Goal: Task Accomplishment & Management: Manage account settings

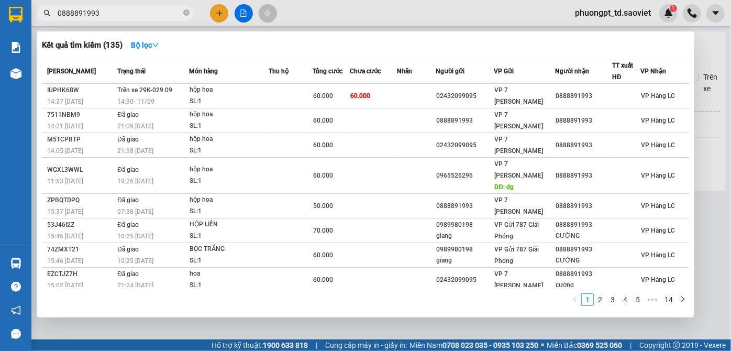
click at [111, 13] on input "0888891993" at bounding box center [120, 13] width 124 height 12
paste input "0865635997"
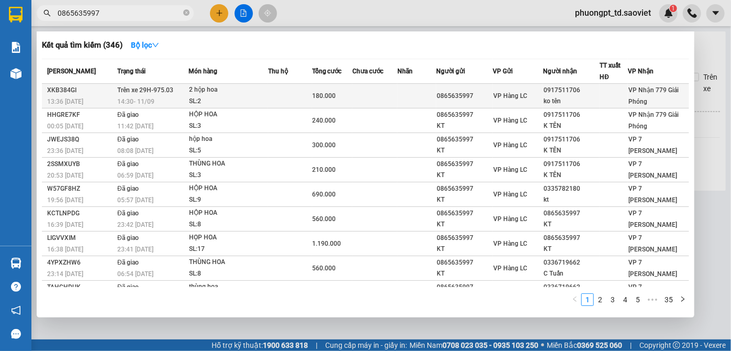
click at [662, 95] on div "VP Nhận 779 Giải Phóng" at bounding box center [659, 95] width 60 height 23
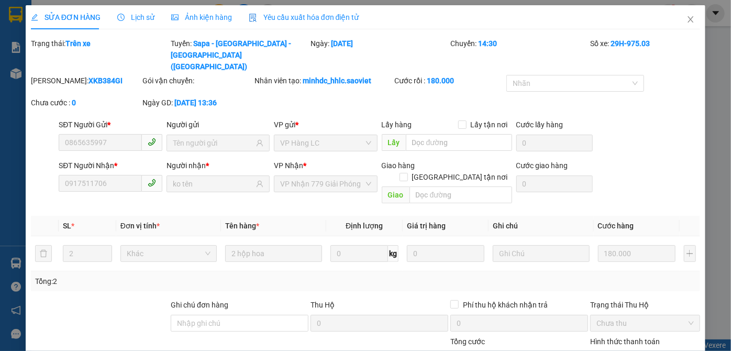
click at [147, 18] on span "Lịch sử" at bounding box center [135, 17] width 37 height 8
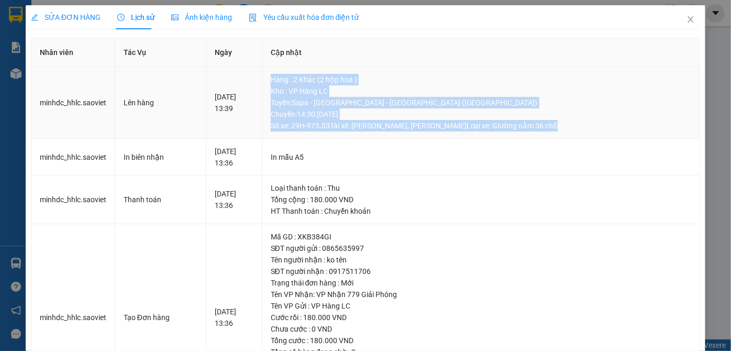
drag, startPoint x: 310, startPoint y: 86, endPoint x: 581, endPoint y: 133, distance: 275.0
click at [581, 133] on td "Hàng : 2 Khác (2 hộp hoa ) Kho : VP Hàng LC Tuyến : Sapa - [GEOGRAPHIC_DATA] - …" at bounding box center [482, 103] width 438 height 72
click at [581, 134] on td "Hàng : 2 Khác (2 hộp hoa ) Kho : VP Hàng LC Tuyến : Sapa - [GEOGRAPHIC_DATA] - …" at bounding box center [482, 103] width 438 height 72
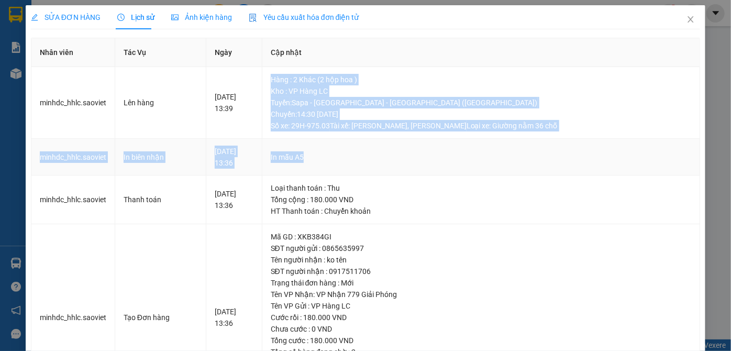
drag, startPoint x: 276, startPoint y: 81, endPoint x: 598, endPoint y: 147, distance: 329.3
click at [598, 147] on tbody "minhdc_hhlc.saoviet Lên hàng [DATE] 13:39 Hàng : 2 Khác (2 hộp hoa ) Kho : VP H…" at bounding box center [365, 239] width 669 height 344
click at [600, 147] on td "In mẫu A5" at bounding box center [482, 157] width 438 height 37
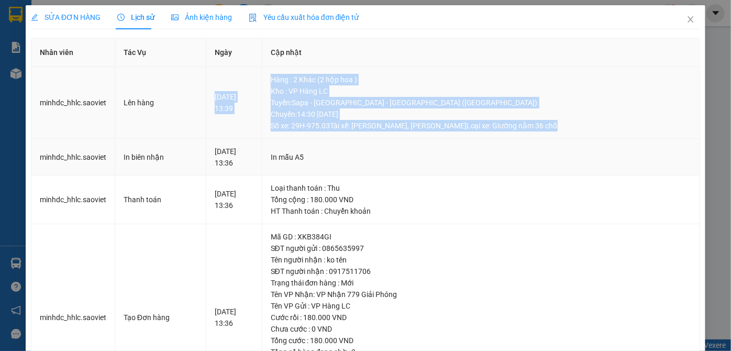
drag, startPoint x: 272, startPoint y: 83, endPoint x: 622, endPoint y: 136, distance: 353.6
click at [622, 136] on tr "minhdc_hhlc.saoviet Lên hàng [DATE] 13:39 Hàng : 2 Khác (2 hộp hoa ) Kho : VP H…" at bounding box center [365, 103] width 669 height 72
click at [622, 136] on td "Hàng : 2 Khác (2 hộp hoa ) Kho : VP Hàng LC Tuyến : Sapa - [GEOGRAPHIC_DATA] - …" at bounding box center [482, 103] width 438 height 72
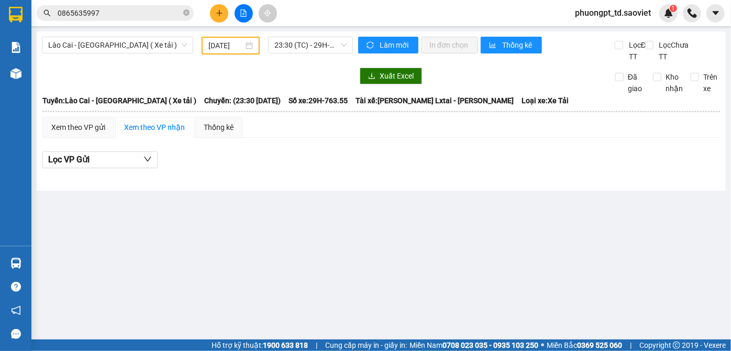
click at [115, 19] on span "0865635997" at bounding box center [115, 13] width 157 height 16
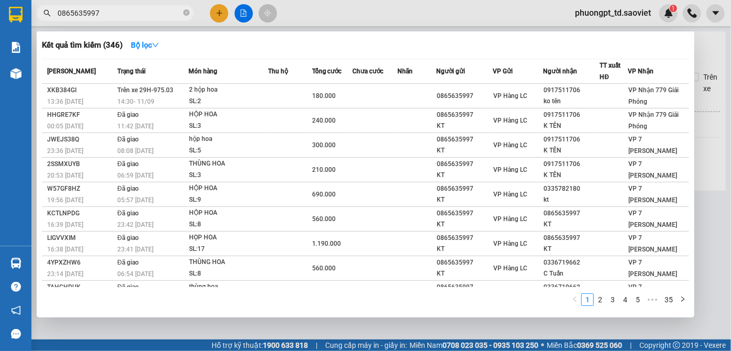
click at [115, 19] on span "0865635997" at bounding box center [115, 13] width 157 height 16
click at [117, 11] on input "0865635997" at bounding box center [120, 13] width 124 height 12
paste input "0986785126"
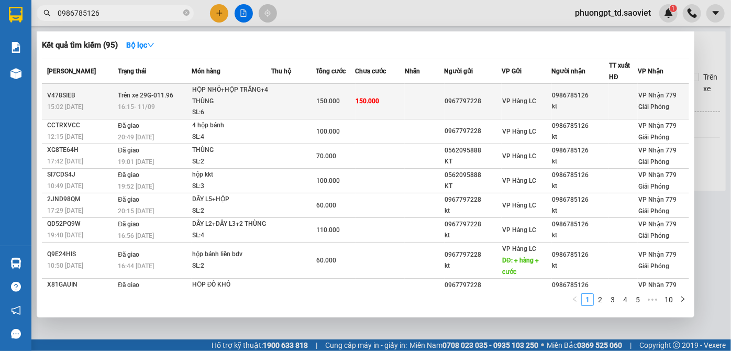
type input "0986785126"
click at [236, 90] on div "HỘP NHỎ+HỘP TRẮNG+4 THÙNG" at bounding box center [231, 95] width 79 height 23
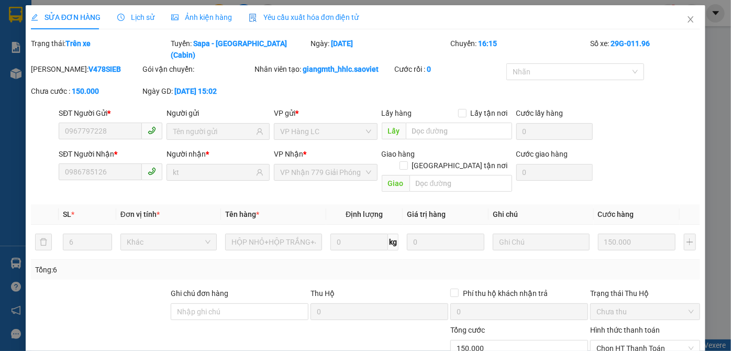
click at [130, 25] on div "Lịch sử" at bounding box center [135, 17] width 37 height 24
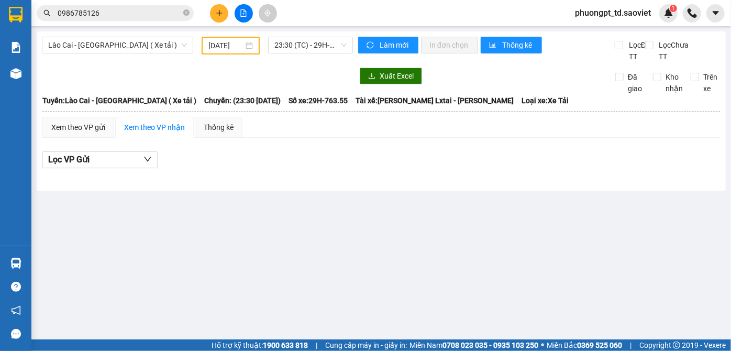
click at [122, 12] on input "0986785126" at bounding box center [120, 13] width 124 height 12
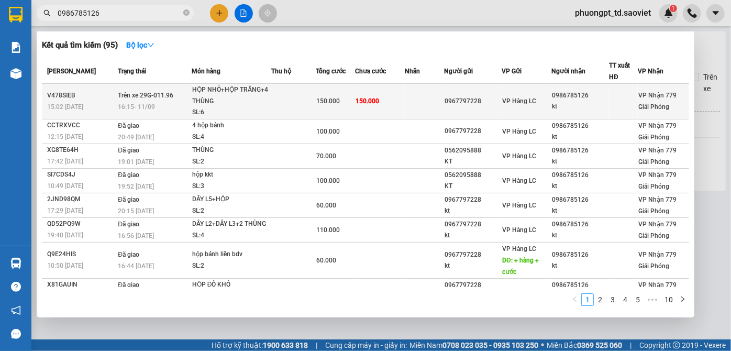
click at [413, 104] on td at bounding box center [425, 102] width 40 height 36
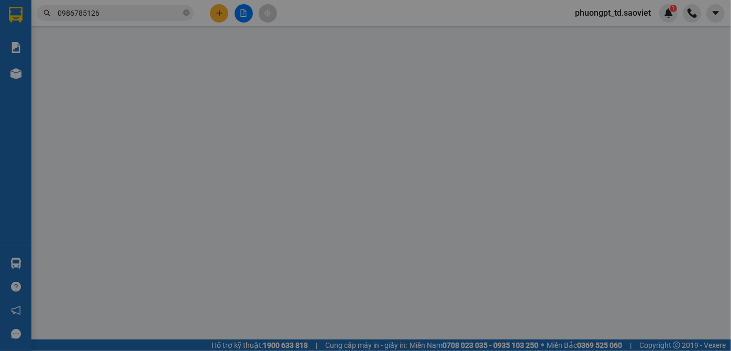
type input "0967797228"
type input "0986785126"
type input "kt"
type input "150.000"
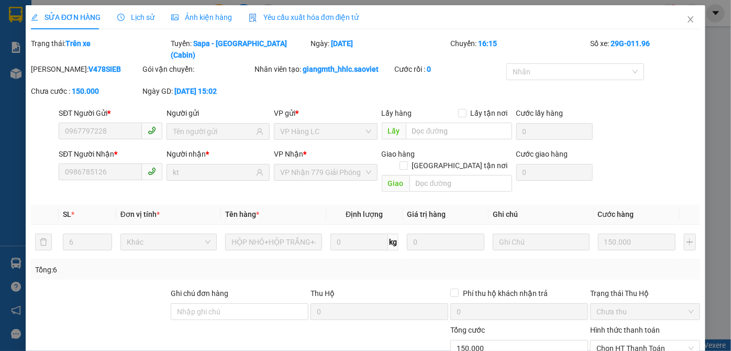
click at [148, 17] on span "Lịch sử" at bounding box center [135, 17] width 37 height 8
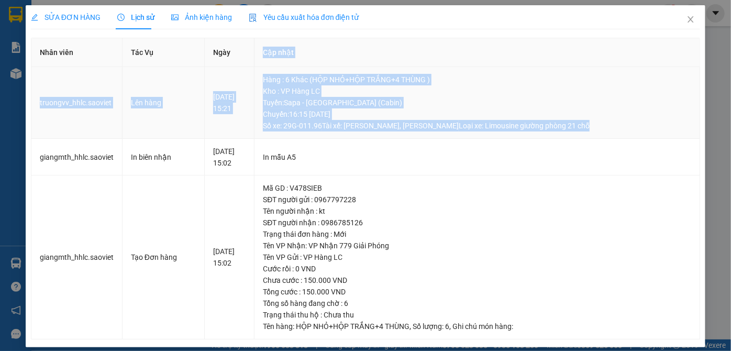
drag, startPoint x: 272, startPoint y: 66, endPoint x: 659, endPoint y: 137, distance: 393.6
click at [663, 136] on table "Nhân viên Tác Vụ Ngày Cập nhật truongvv_hhlc.saoviet Lên hàng [DATE] 15:21 Hàng…" at bounding box center [365, 189] width 669 height 302
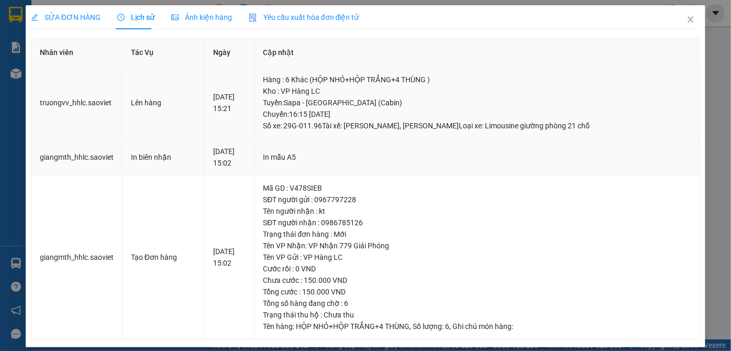
click at [604, 169] on td "In mẫu A5" at bounding box center [478, 157] width 446 height 37
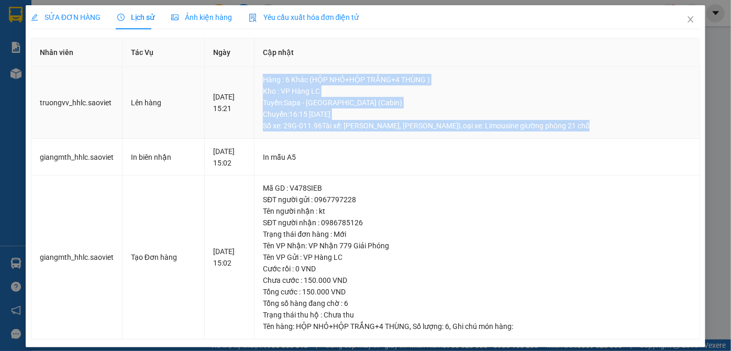
drag, startPoint x: 267, startPoint y: 75, endPoint x: 607, endPoint y: 130, distance: 344.9
click at [607, 130] on td "Hàng : 6 Khác (HỘP NHỎ+HỘP TRẮNG+4 THÙNG ) Kho : VP Hàng LC Tuyến : Sapa - [GEO…" at bounding box center [478, 103] width 446 height 72
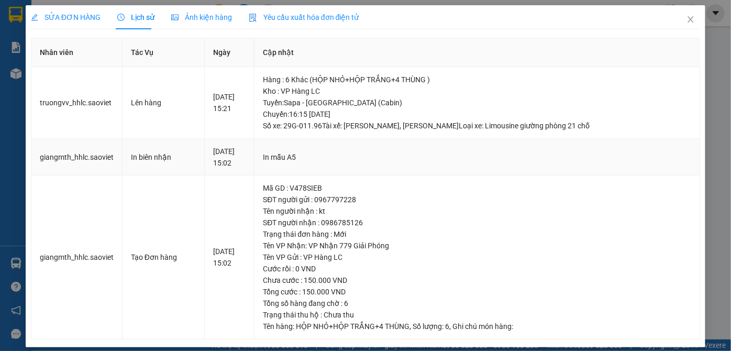
click at [576, 171] on td "In mẫu A5" at bounding box center [478, 157] width 446 height 37
